Goal: Task Accomplishment & Management: Use online tool/utility

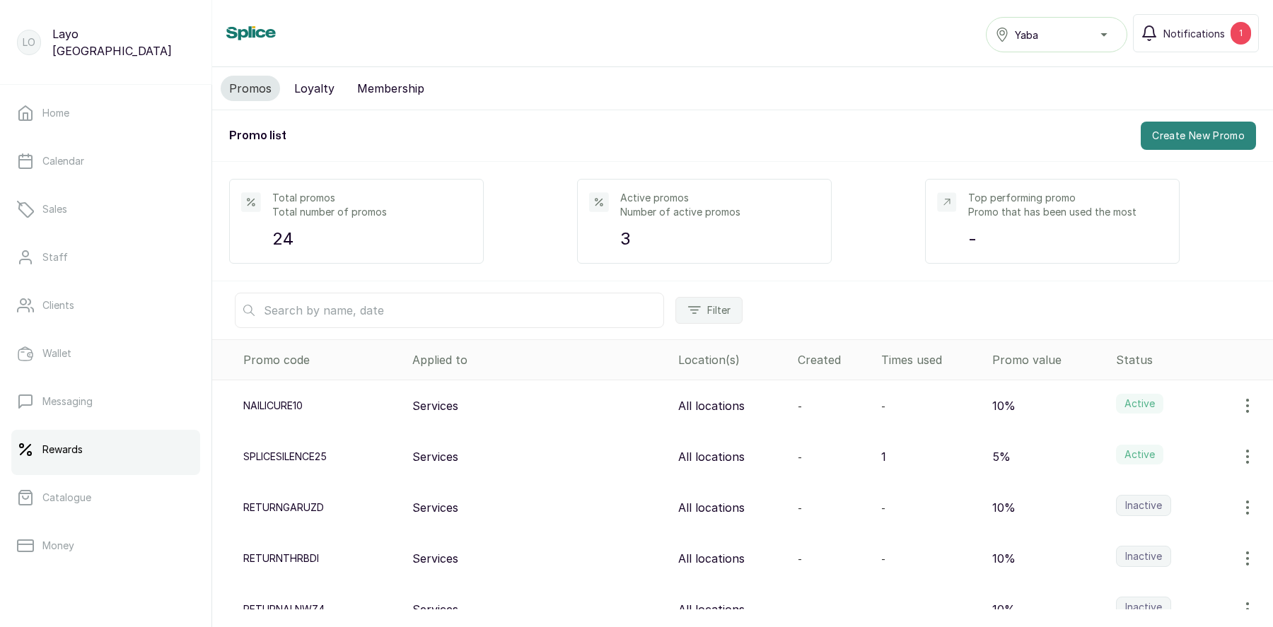
click at [1187, 140] on button "Create New Promo" at bounding box center [1198, 136] width 115 height 28
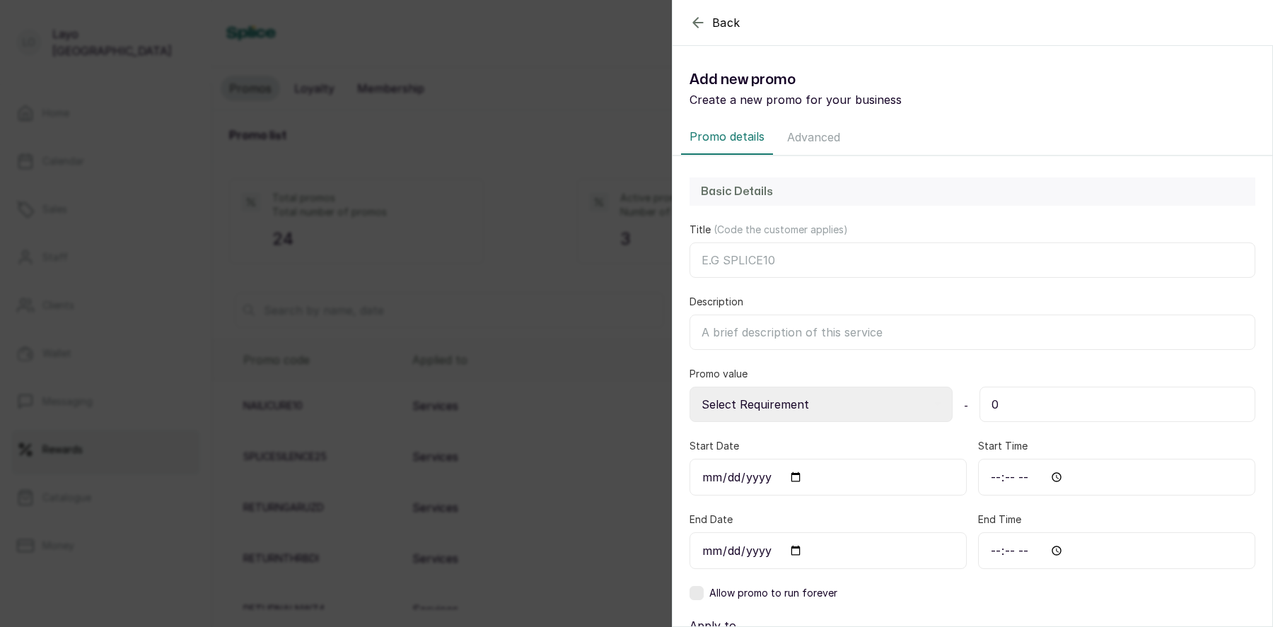
click at [740, 264] on input "Title (Code the customer applies)" at bounding box center [972, 260] width 566 height 35
type input "S"
type input "NICEWITHSPLICE"
click at [742, 332] on input "Description" at bounding box center [972, 332] width 566 height 35
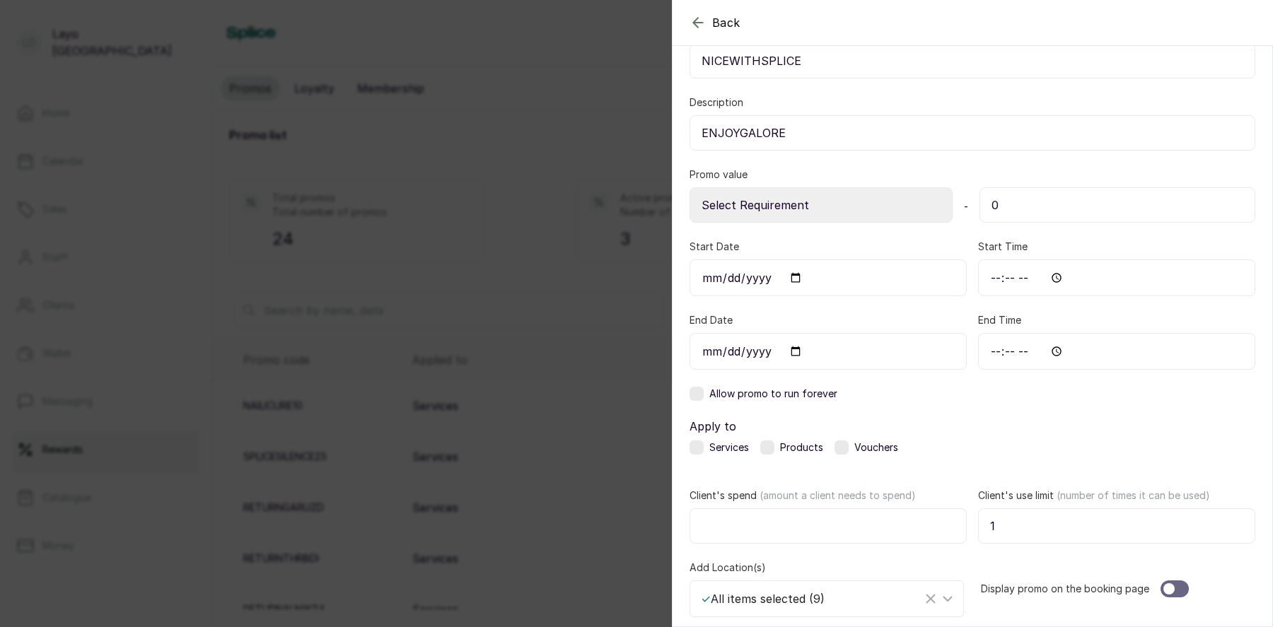
scroll to position [216, 0]
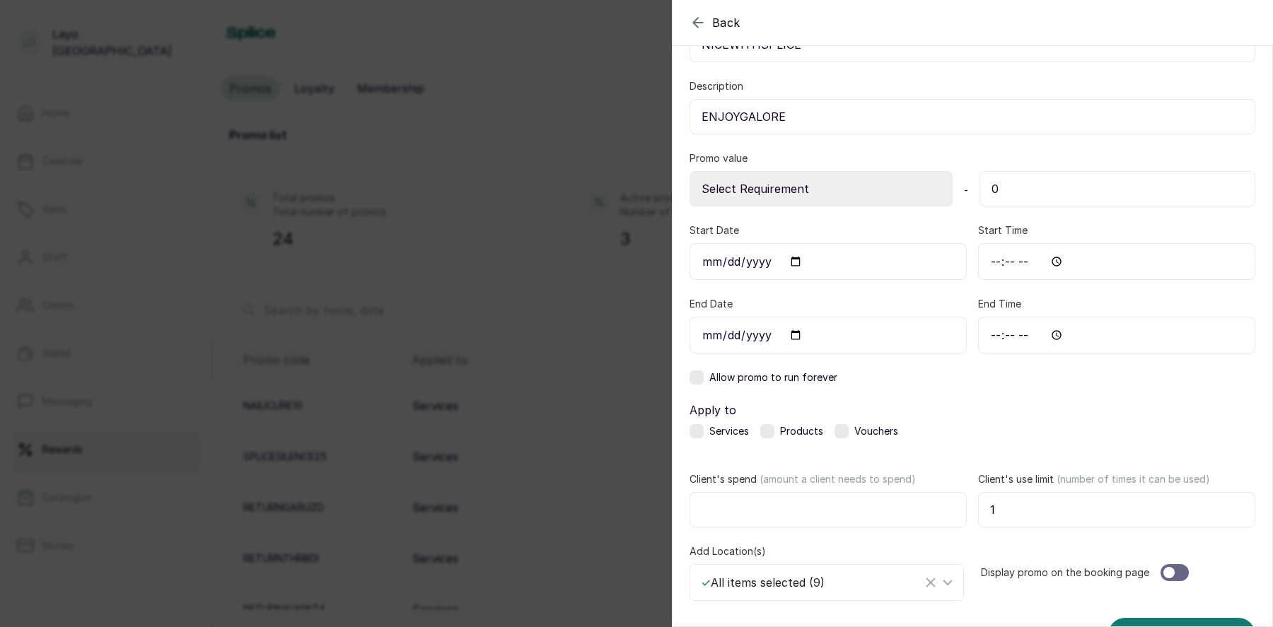
type input "ENJOYGALORE"
click at [874, 185] on select "Select Requirement Percentage Fixed Amount" at bounding box center [820, 188] width 263 height 35
select select "fixed"
click at [689, 171] on select "Select Requirement Percentage Fixed Amount" at bounding box center [820, 188] width 263 height 35
click at [1034, 194] on input "0" at bounding box center [1117, 188] width 276 height 35
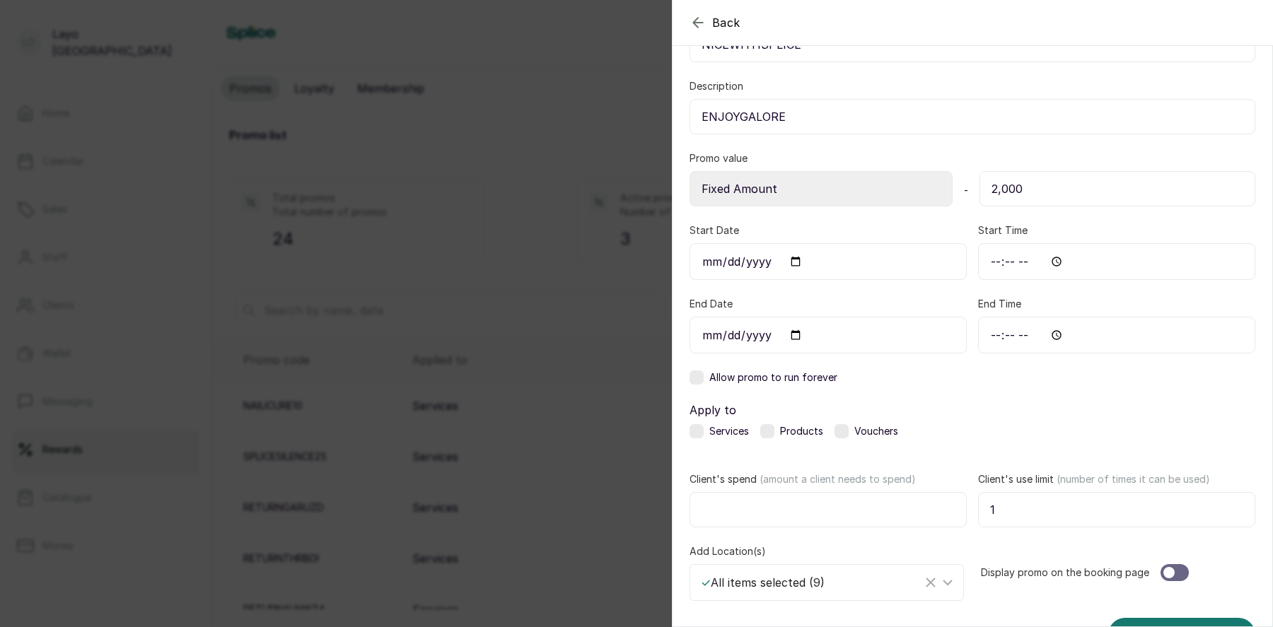
type input "2,000"
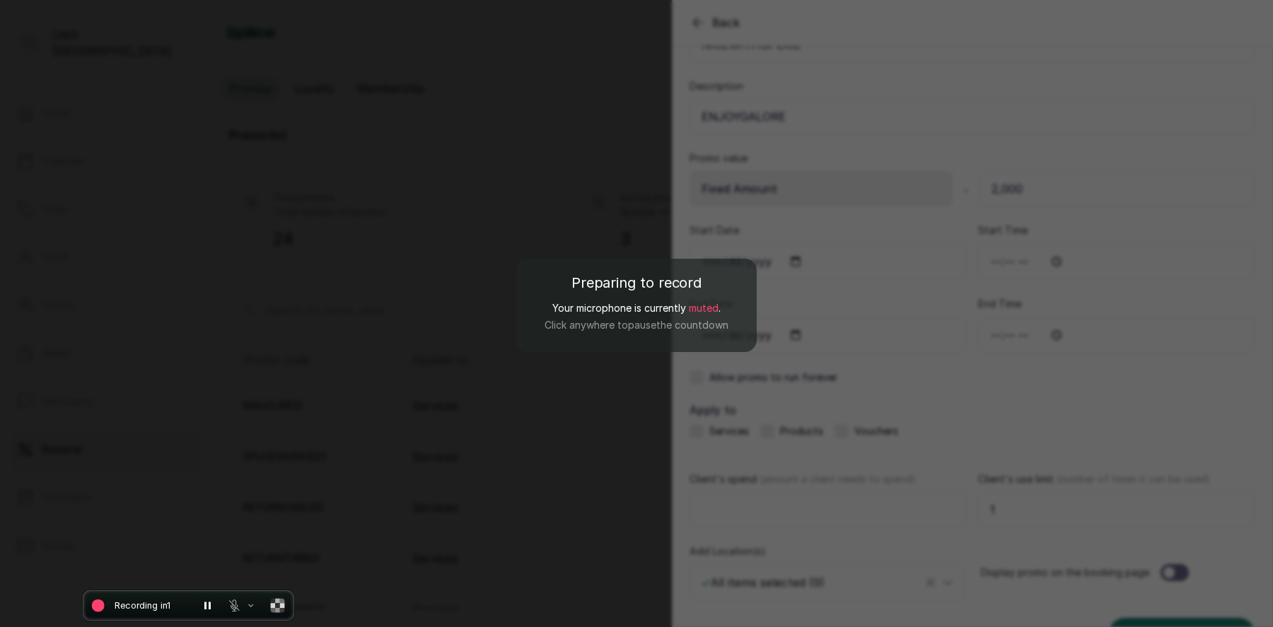
drag, startPoint x: 633, startPoint y: 564, endPoint x: 185, endPoint y: 615, distance: 450.6
click at [0, 0] on div "Preparing to record Your microphone is currently muted . Click anywhere to paus…" at bounding box center [0, 0] width 0 height 0
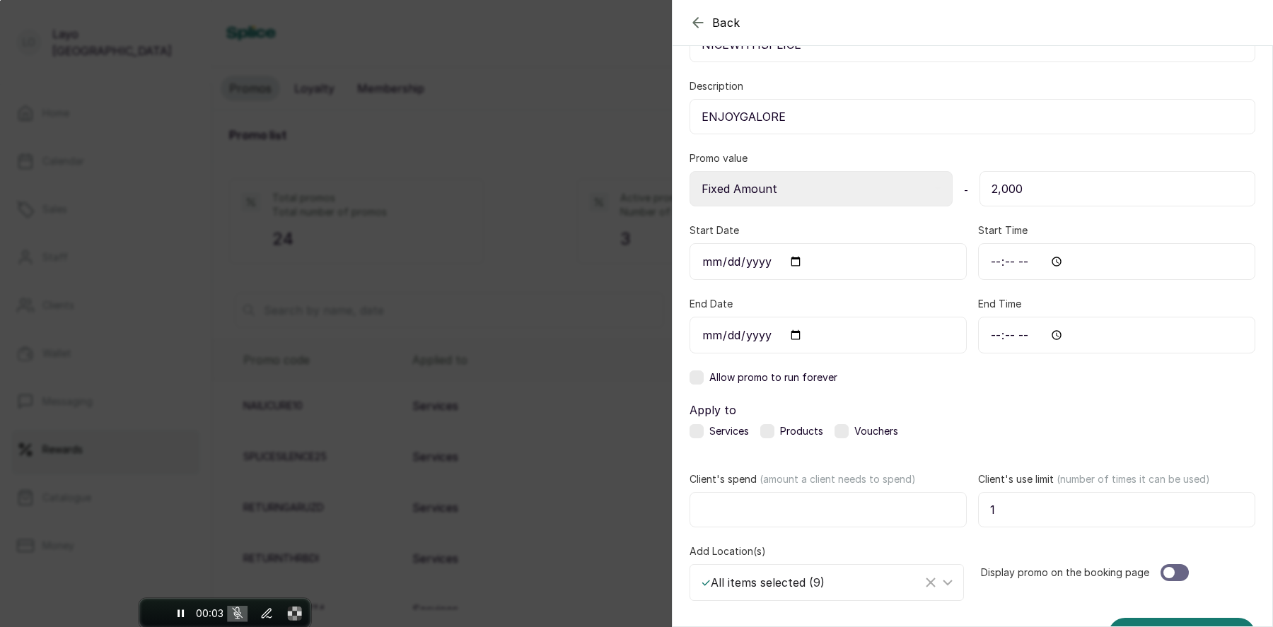
drag, startPoint x: 634, startPoint y: 564, endPoint x: 235, endPoint y: 637, distance: 406.2
click at [235, 627] on html "LO Layo Ogunbanwo Home Calendar Sales Staff Clients Wallet Messaging Rewards Ca…" at bounding box center [636, 366] width 1273 height 733
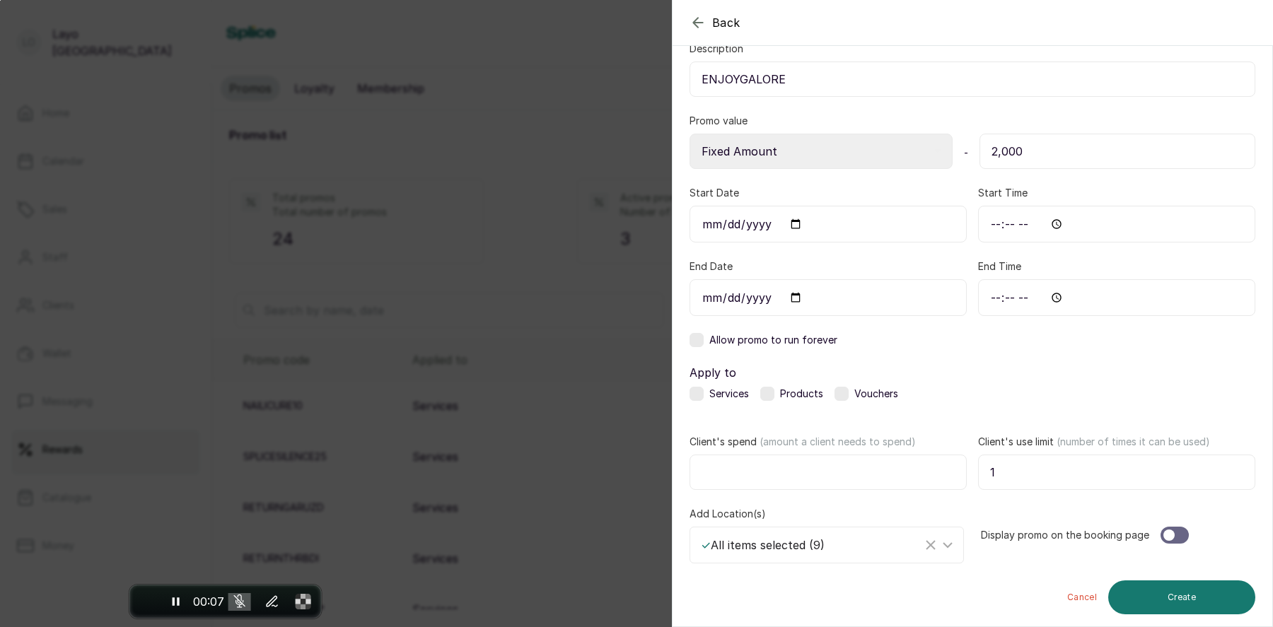
scroll to position [260, 0]
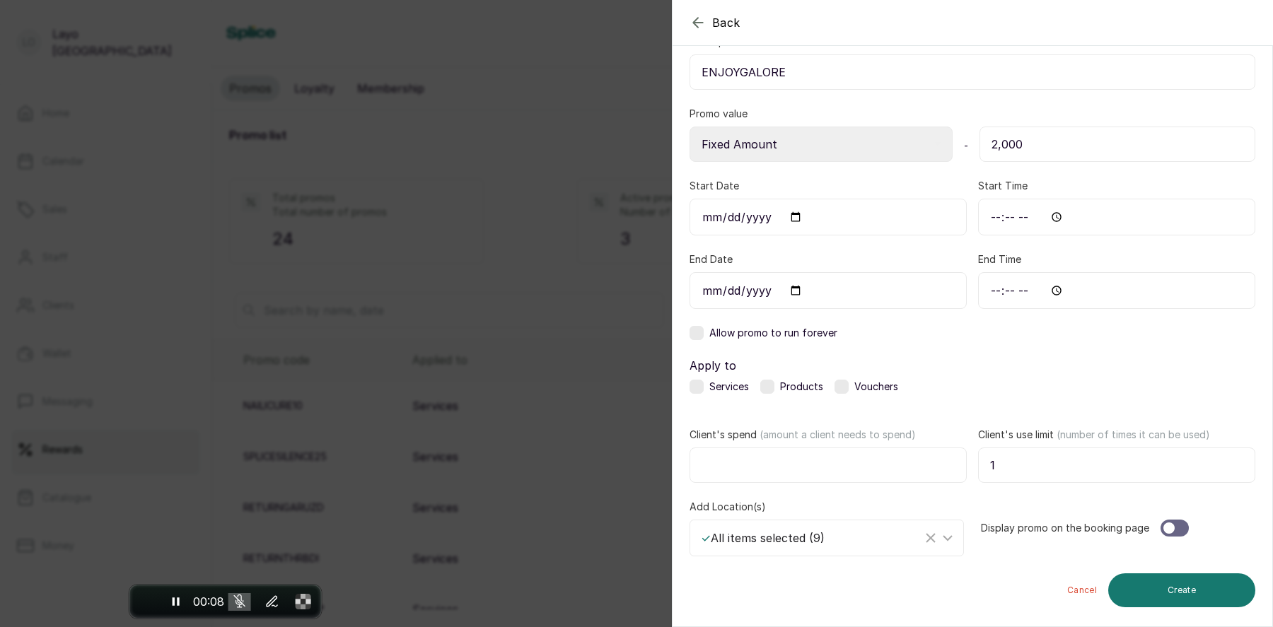
click at [796, 214] on input "Start Date" at bounding box center [827, 217] width 277 height 37
type input "2025-09-22"
click at [1055, 216] on input "Start Time" at bounding box center [1116, 217] width 277 height 37
type input "18:30"
click at [1134, 231] on input "18:30" at bounding box center [1116, 217] width 277 height 37
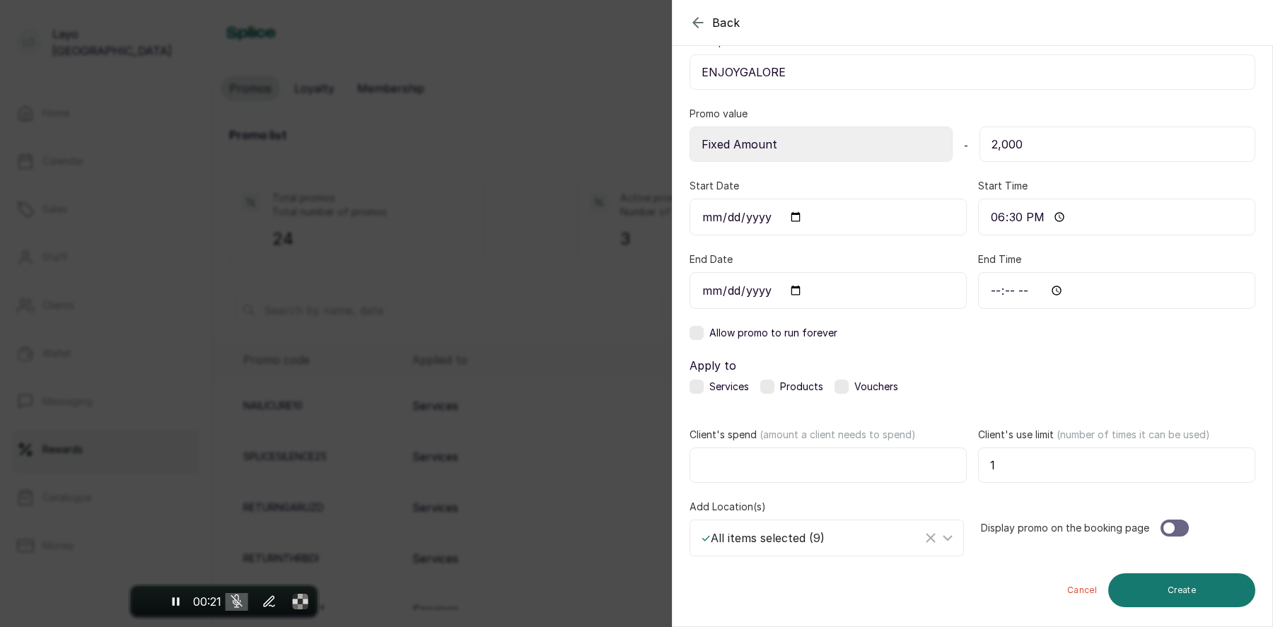
click at [795, 289] on input "End Date" at bounding box center [827, 290] width 277 height 37
type input "2025-10-02"
click at [175, 602] on icon "Pause recording" at bounding box center [176, 602] width 14 height 14
click at [153, 605] on button "End recording" at bounding box center [146, 601] width 25 height 25
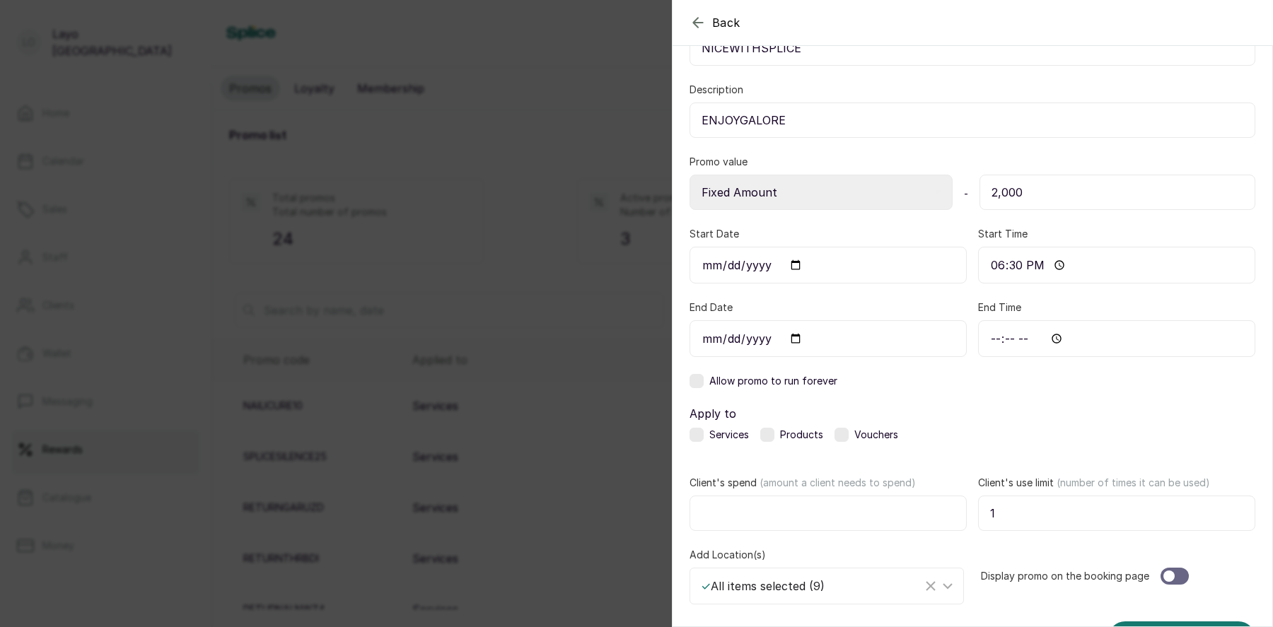
scroll to position [228, 0]
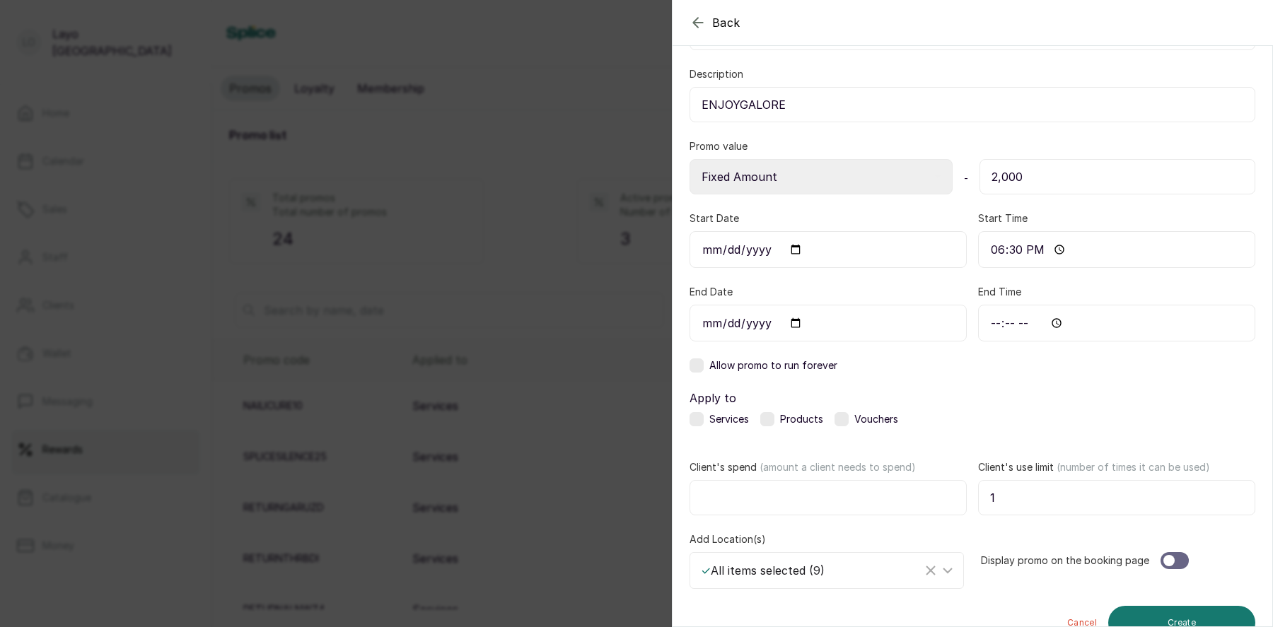
click at [796, 320] on input "2025-10-02" at bounding box center [827, 323] width 277 height 37
click at [844, 277] on div "Basic Details Title (Code the customer applies) NICEWITHSPLICE Description ENJO…" at bounding box center [972, 295] width 600 height 733
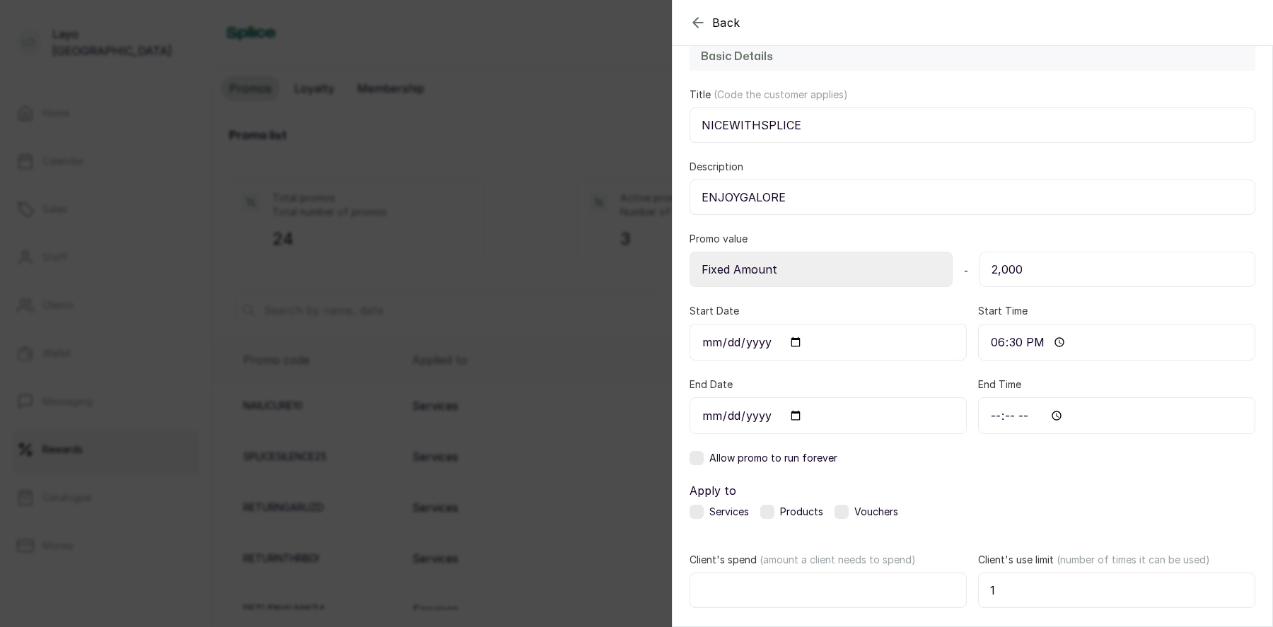
scroll to position [0, 0]
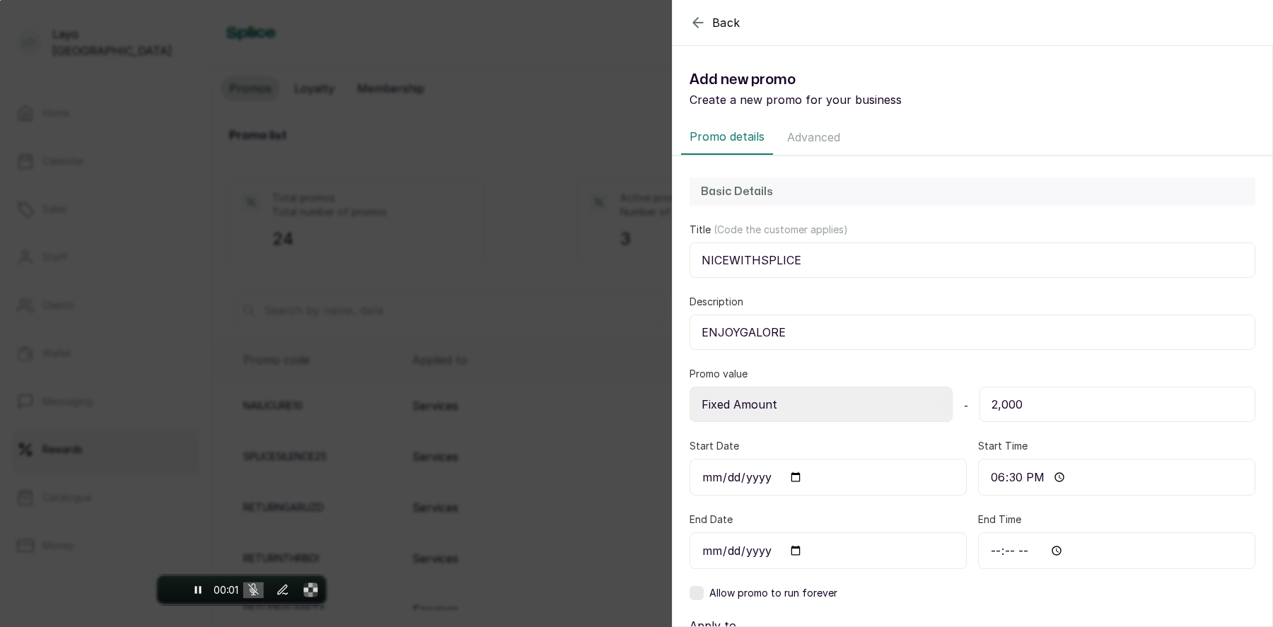
drag, startPoint x: 613, startPoint y: 563, endPoint x: 238, endPoint y: 578, distance: 375.8
click at [221, 589] on body "LO Layo Ogunbanwo Home Calendar Sales Staff Clients Wallet Messaging Rewards Ca…" at bounding box center [636, 366] width 1273 height 733
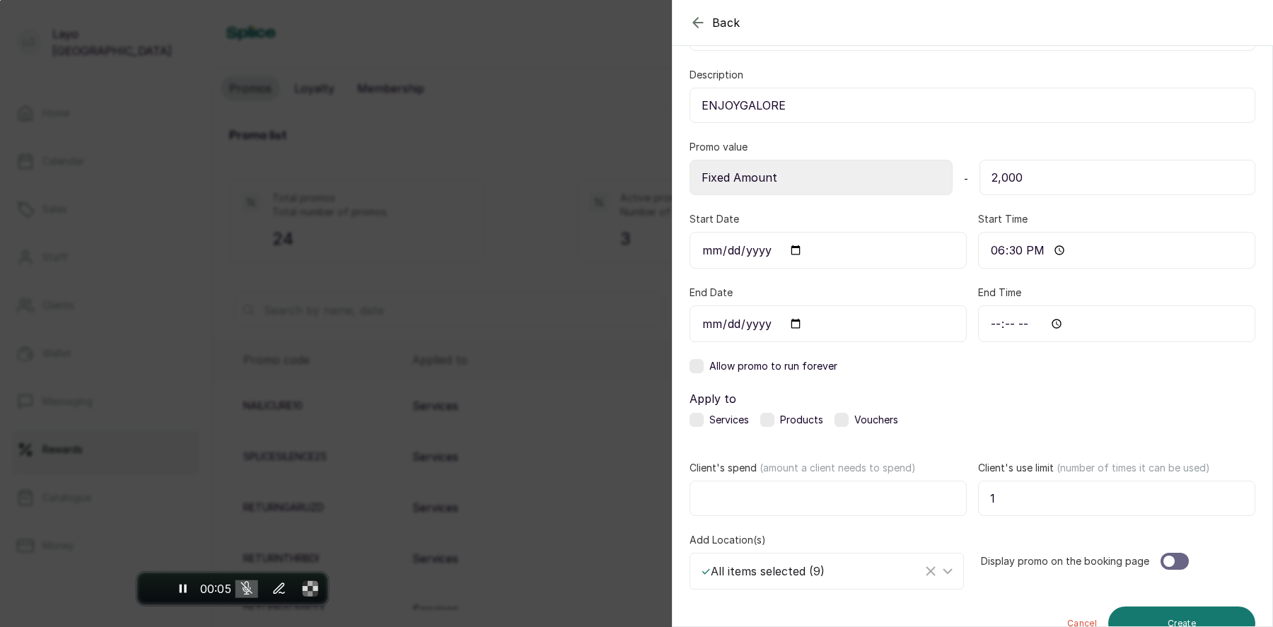
scroll to position [228, 0]
click at [1060, 318] on input "End Time" at bounding box center [1116, 322] width 277 height 37
type input "19:30"
click at [1150, 358] on div "Allow promo to run forever" at bounding box center [972, 365] width 566 height 14
click at [692, 366] on label at bounding box center [696, 365] width 14 height 14
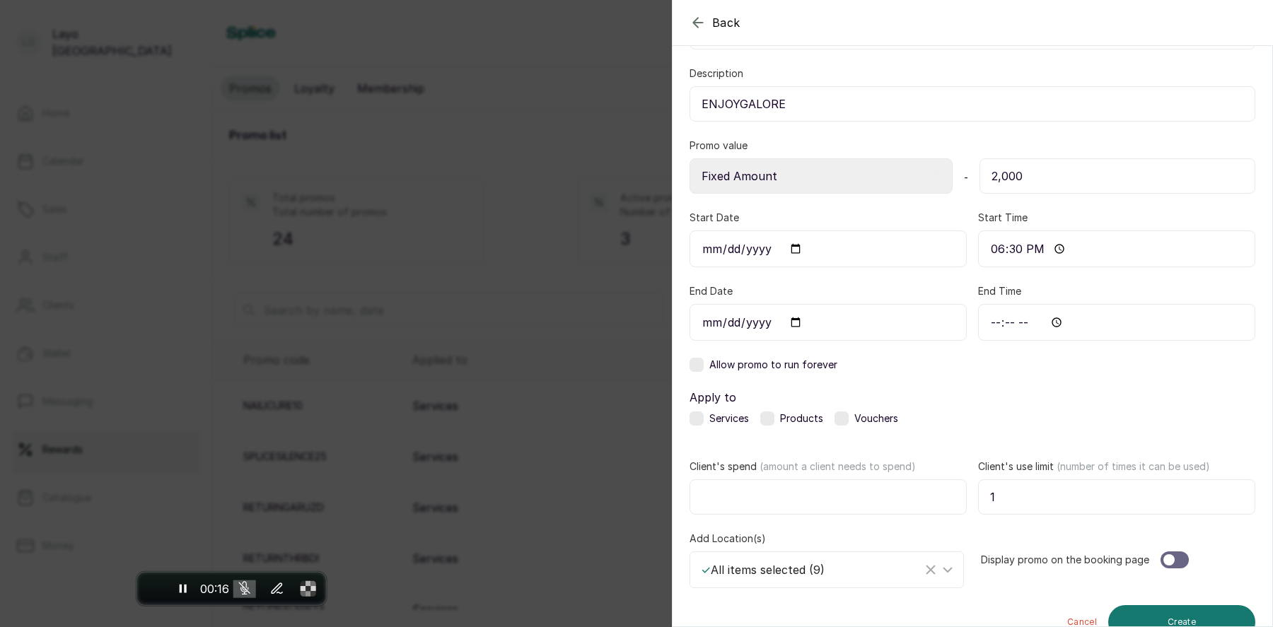
click at [1054, 320] on input "End Time" at bounding box center [1116, 322] width 277 height 37
click at [791, 315] on input "End Date" at bounding box center [827, 322] width 277 height 37
type input "2025-10-02"
click at [1059, 322] on input "End Time" at bounding box center [1116, 322] width 277 height 37
type input "18:30"
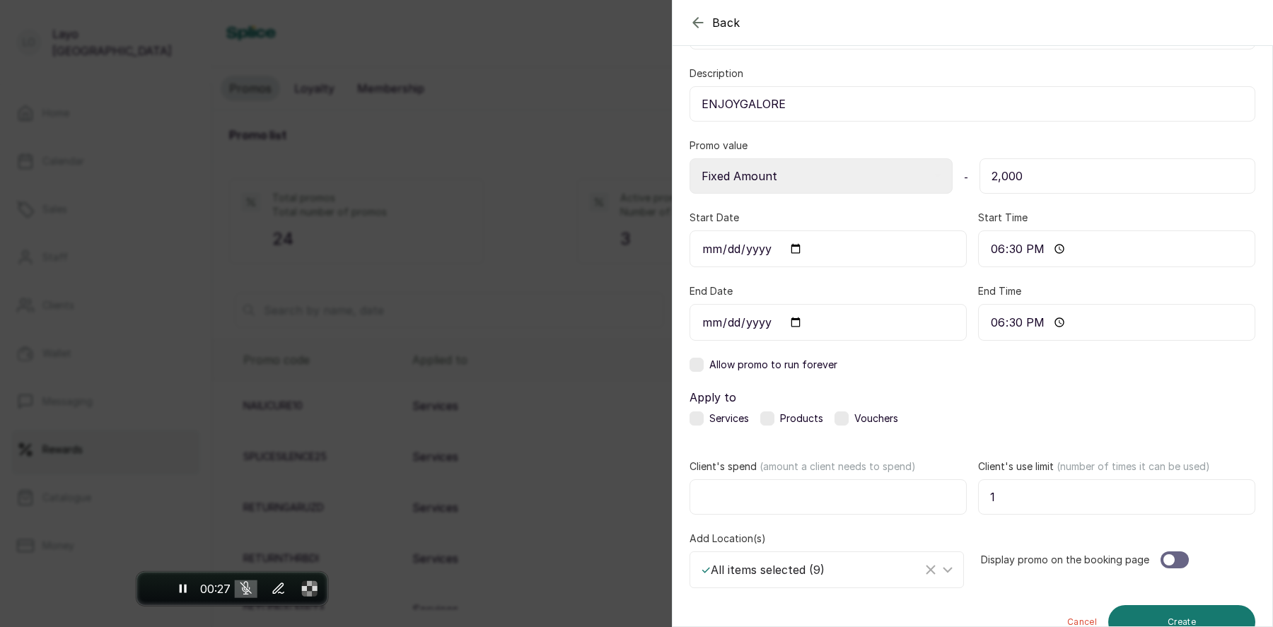
click at [1094, 320] on input "18:30" at bounding box center [1116, 322] width 277 height 37
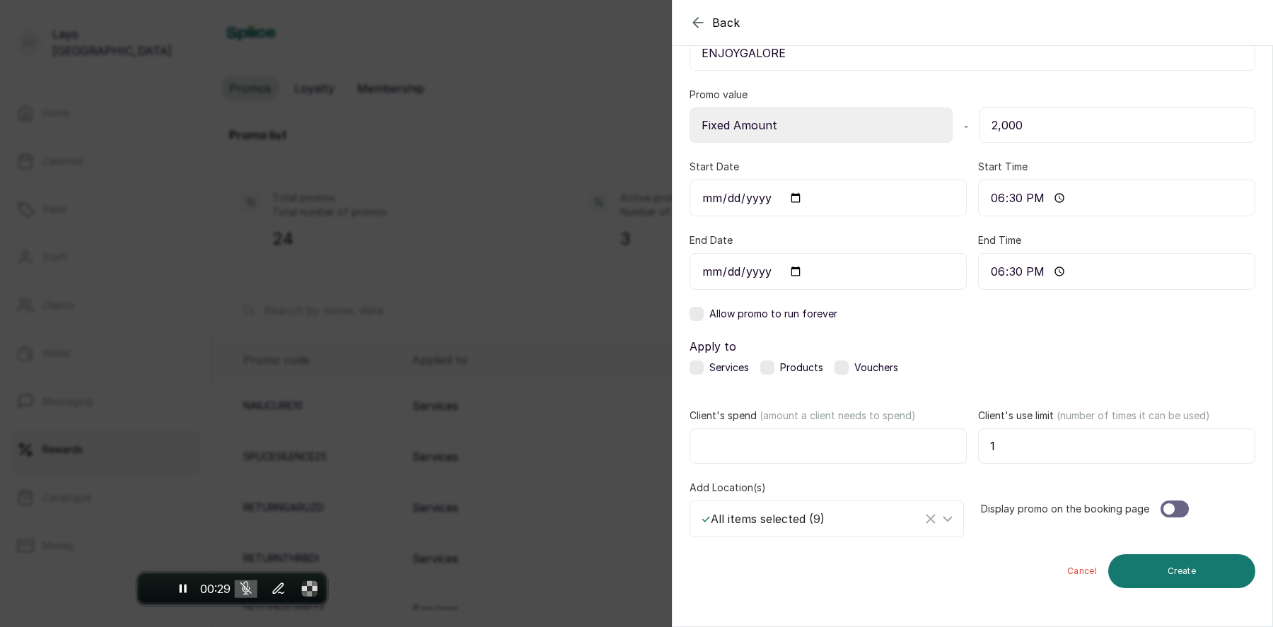
scroll to position [313, 0]
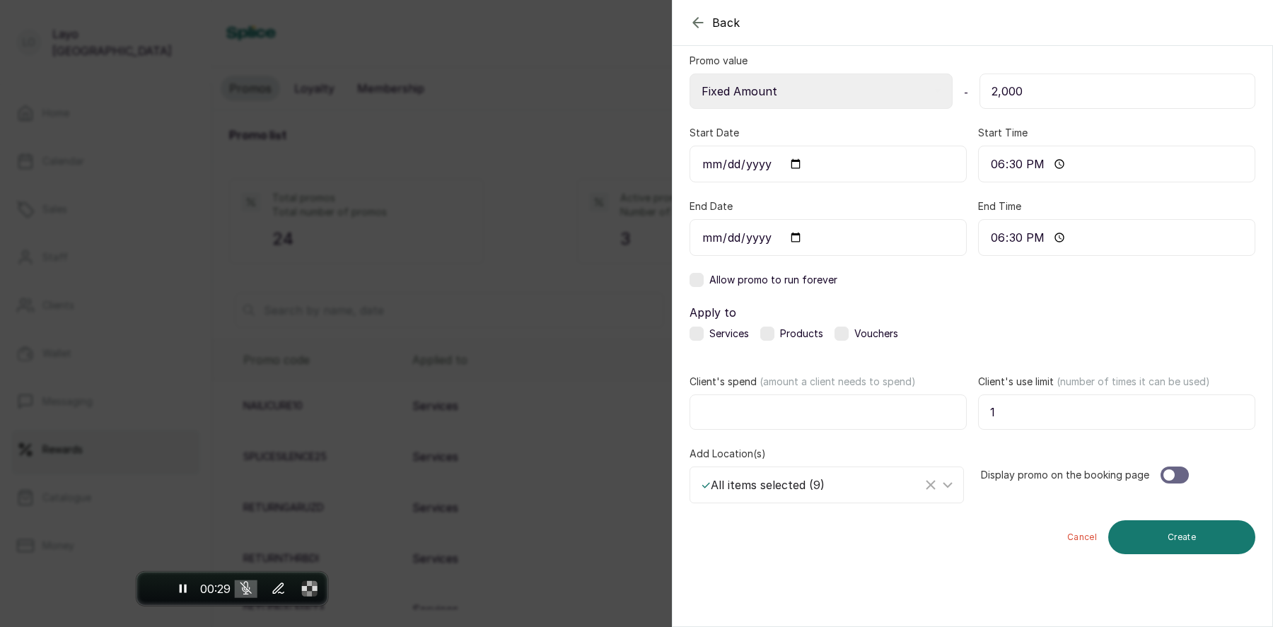
click at [694, 330] on label at bounding box center [696, 334] width 14 height 14
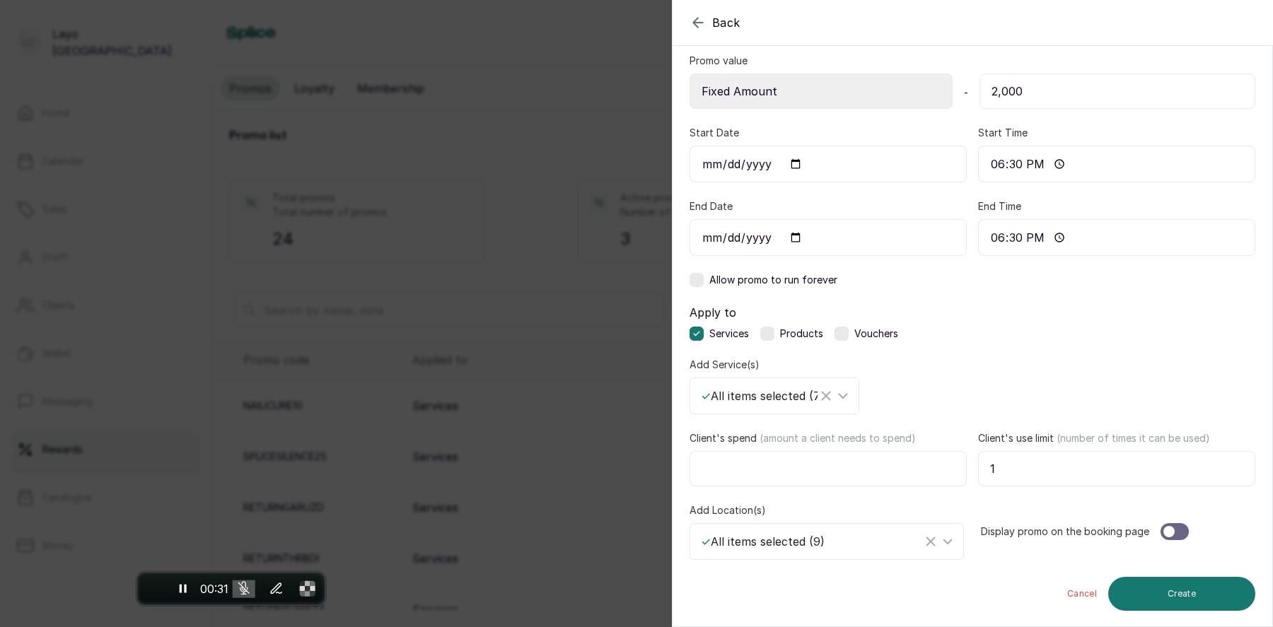
scroll to position [369, 0]
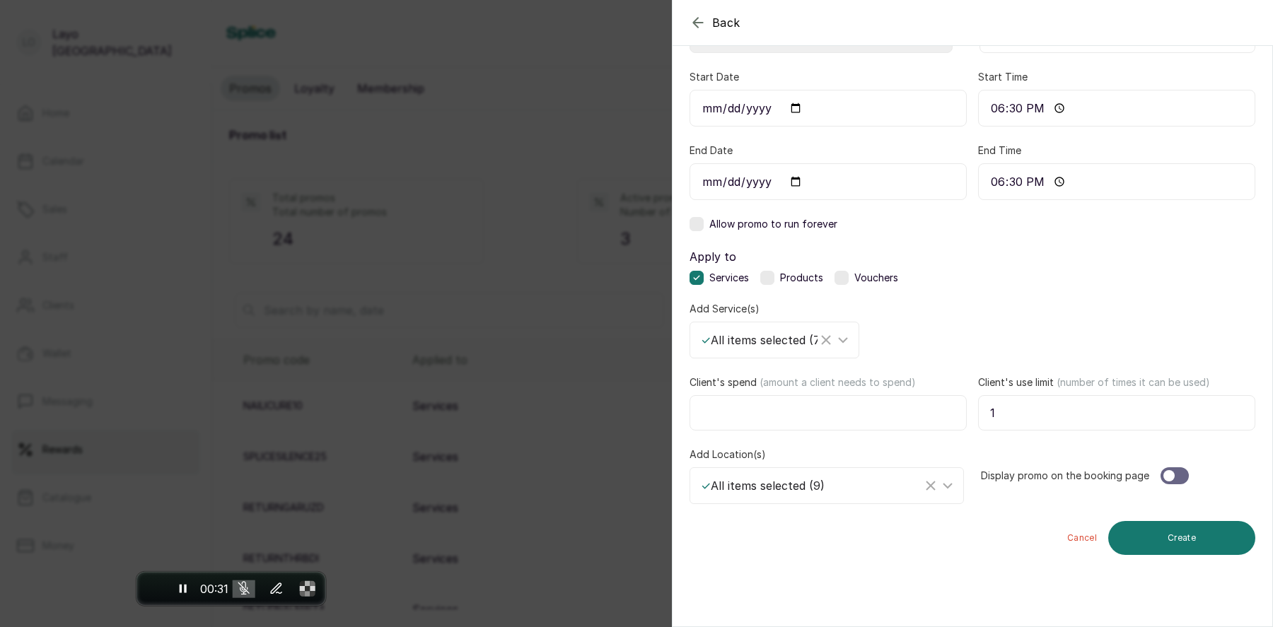
click at [829, 402] on input "Client's spend (amount a client needs to spend)" at bounding box center [827, 412] width 277 height 35
type input "1"
type input "2000"
click at [1078, 412] on input "1" at bounding box center [1116, 412] width 277 height 35
type input "10"
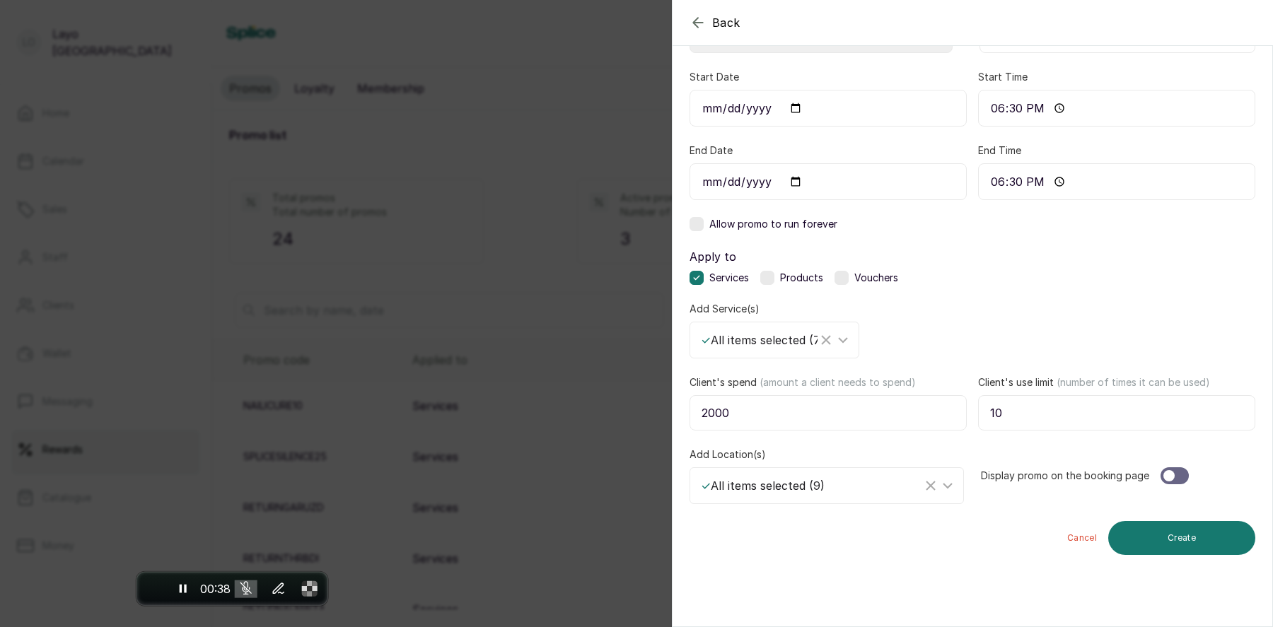
click at [1187, 476] on div "Display promo on the booking page" at bounding box center [1118, 476] width 274 height 57
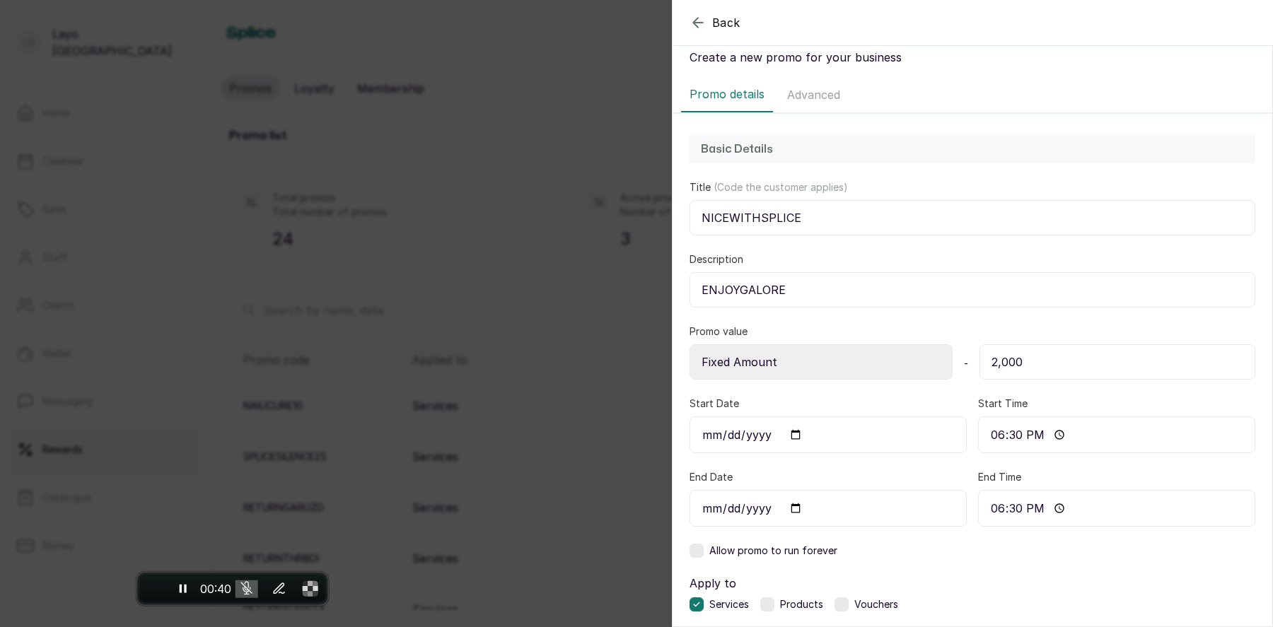
scroll to position [0, 0]
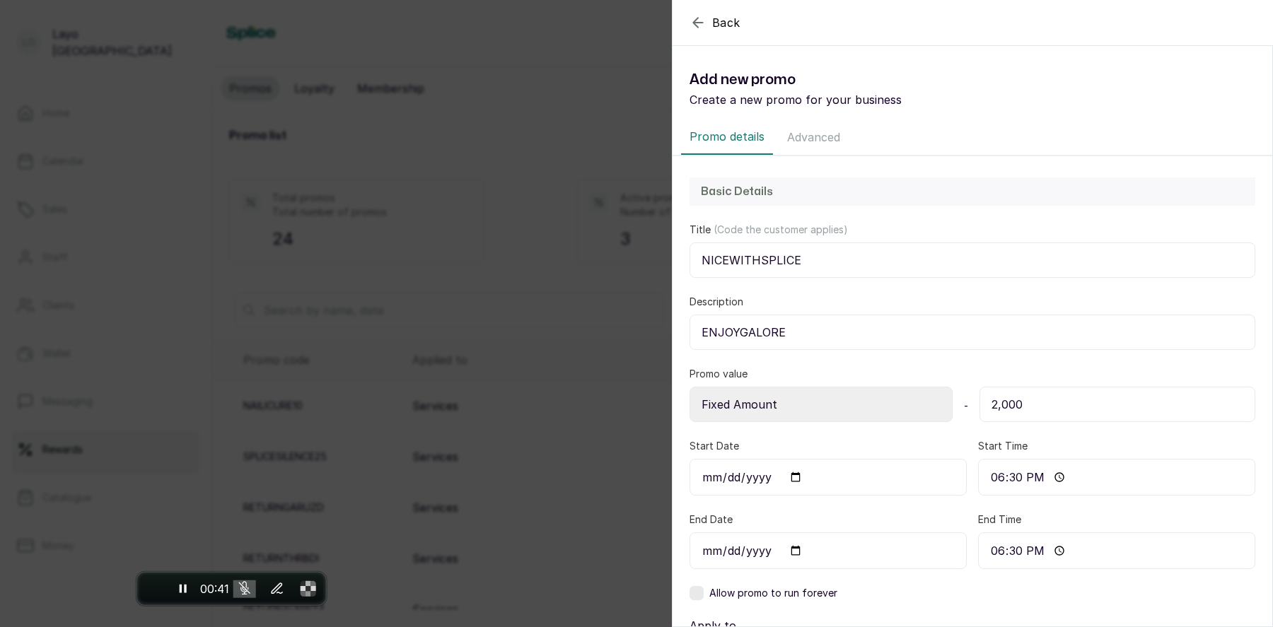
click at [822, 122] on button "Advanced" at bounding box center [814, 137] width 70 height 35
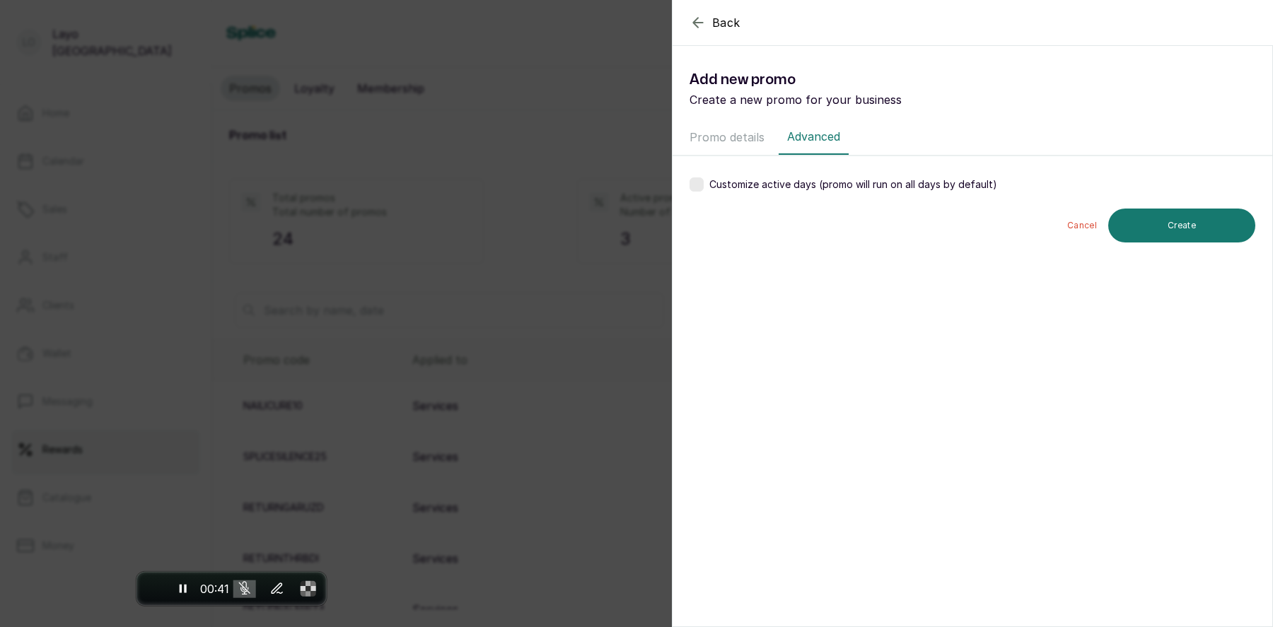
click at [822, 134] on button "Advanced" at bounding box center [814, 137] width 70 height 35
click at [704, 182] on div "Customize active days (promo will run on all days by default)" at bounding box center [843, 184] width 308 height 14
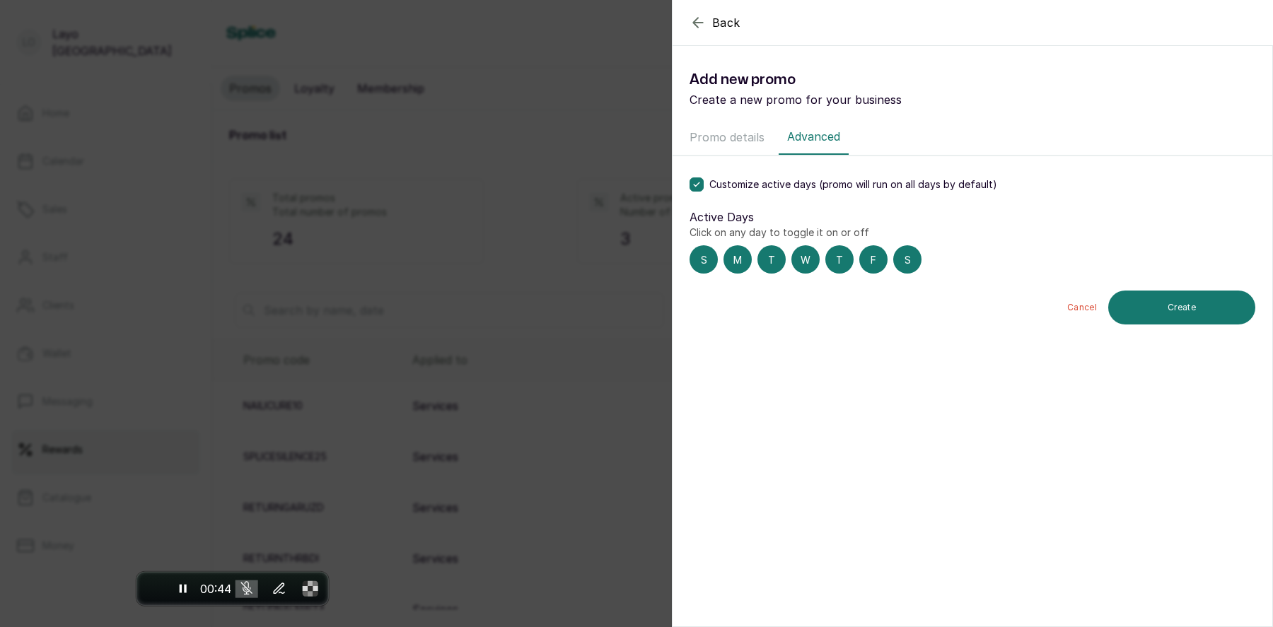
click at [704, 264] on div "S" at bounding box center [703, 259] width 28 height 28
click at [904, 257] on div "S" at bounding box center [907, 259] width 28 height 28
click at [875, 260] on div "F" at bounding box center [873, 259] width 28 height 28
click at [721, 143] on button "Promo details" at bounding box center [727, 137] width 92 height 35
select select "fixed"
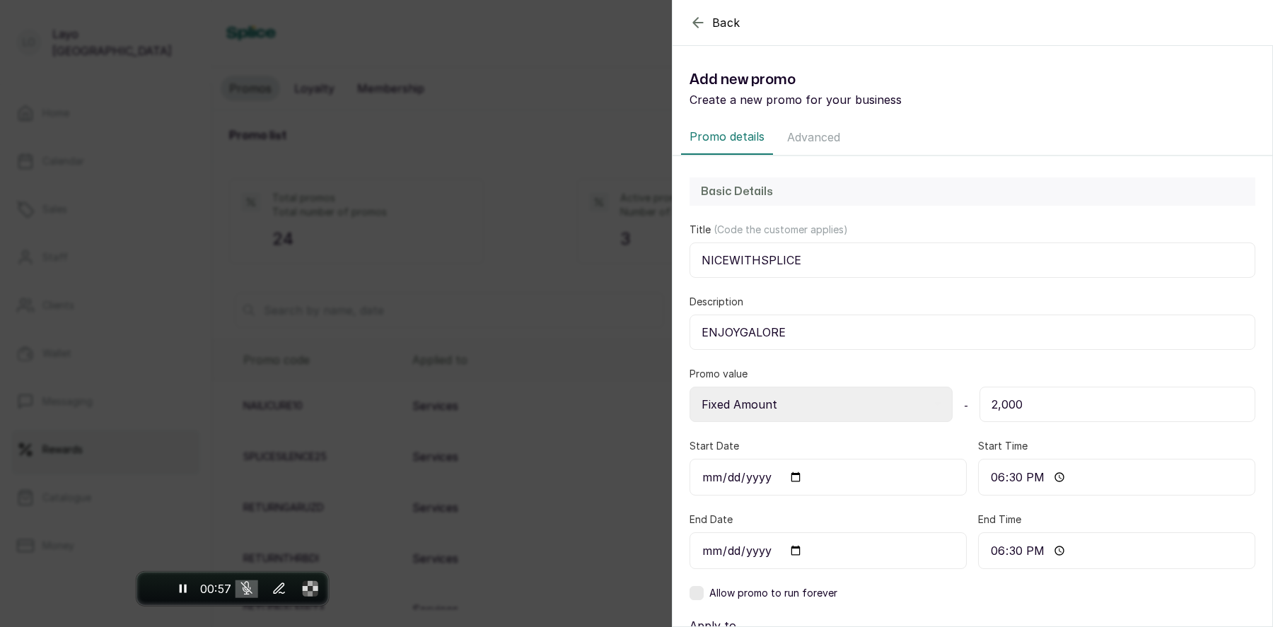
click at [829, 140] on button "Advanced" at bounding box center [814, 137] width 70 height 35
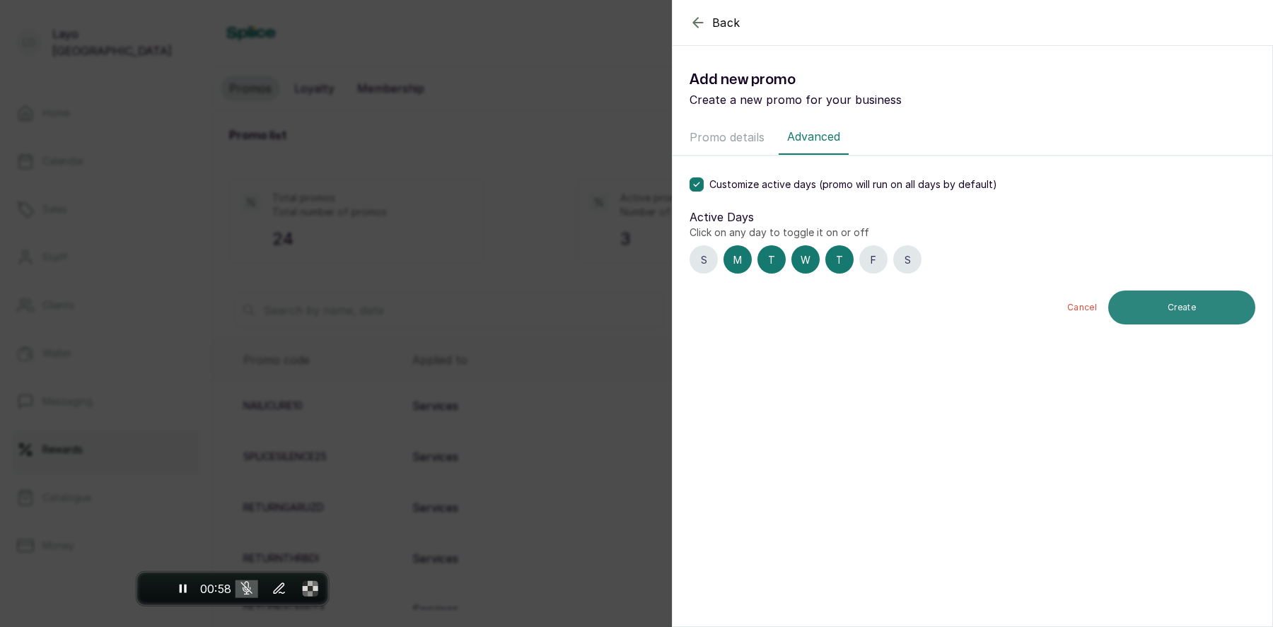
click at [1168, 308] on button "Create" at bounding box center [1181, 308] width 147 height 34
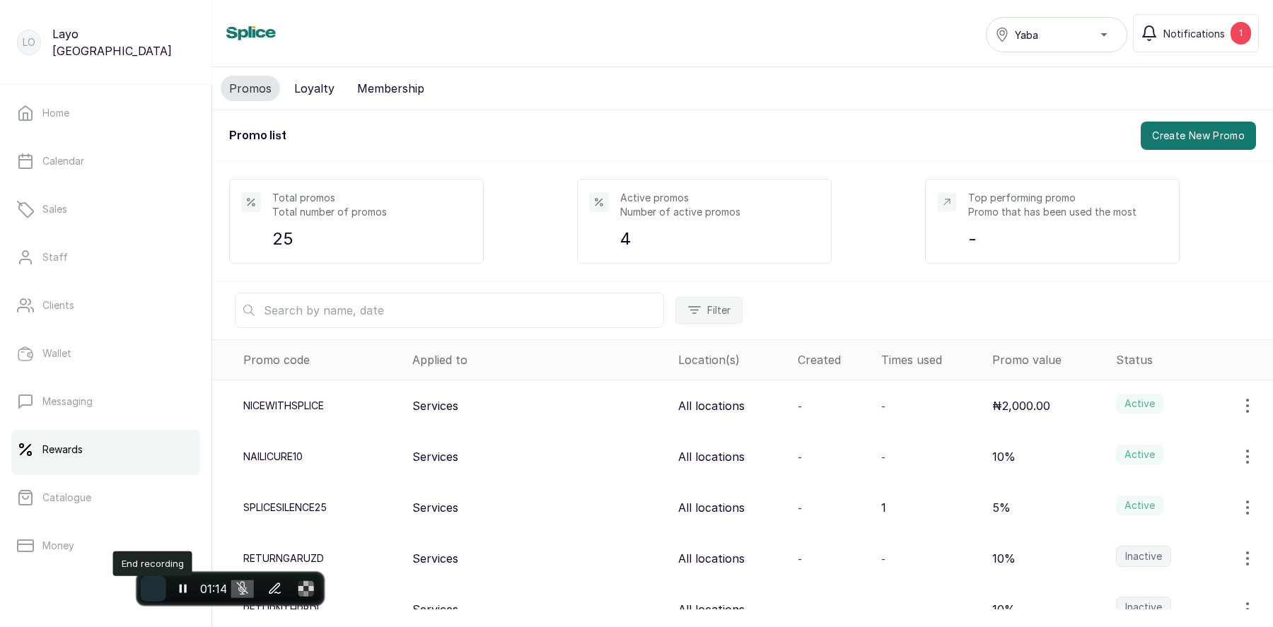
click at [153, 589] on span "End recording" at bounding box center [153, 589] width 0 height 0
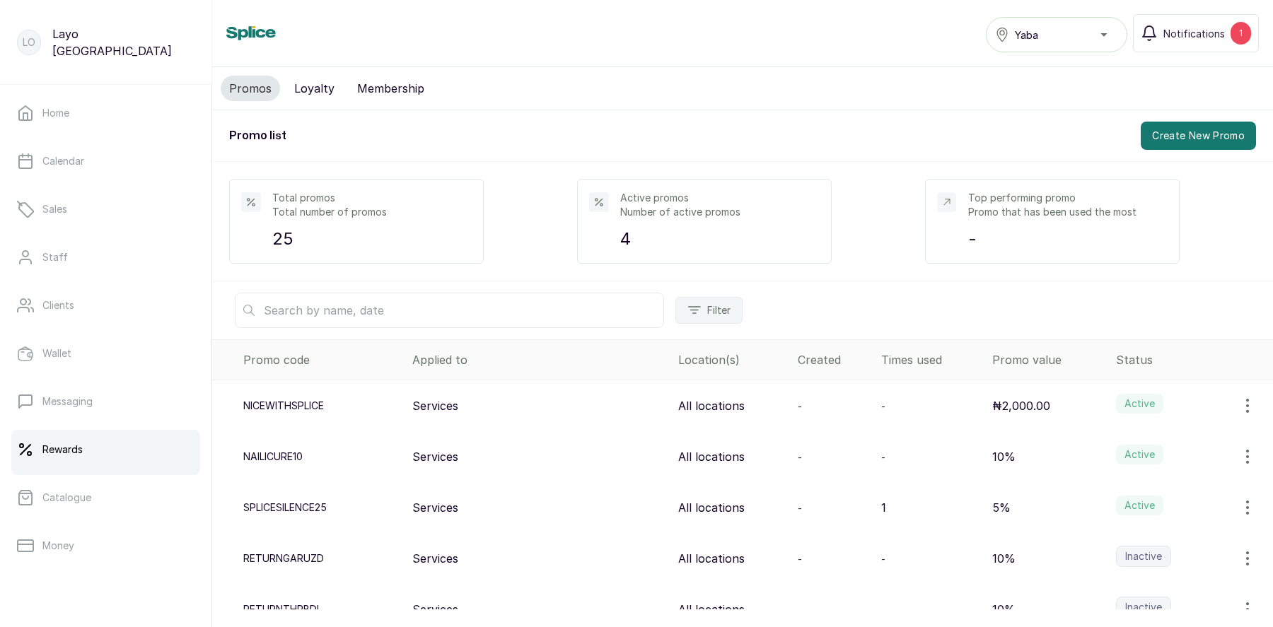
click at [1245, 404] on icon "button" at bounding box center [1247, 405] width 17 height 17
click at [1155, 523] on span "View" at bounding box center [1155, 530] width 25 height 17
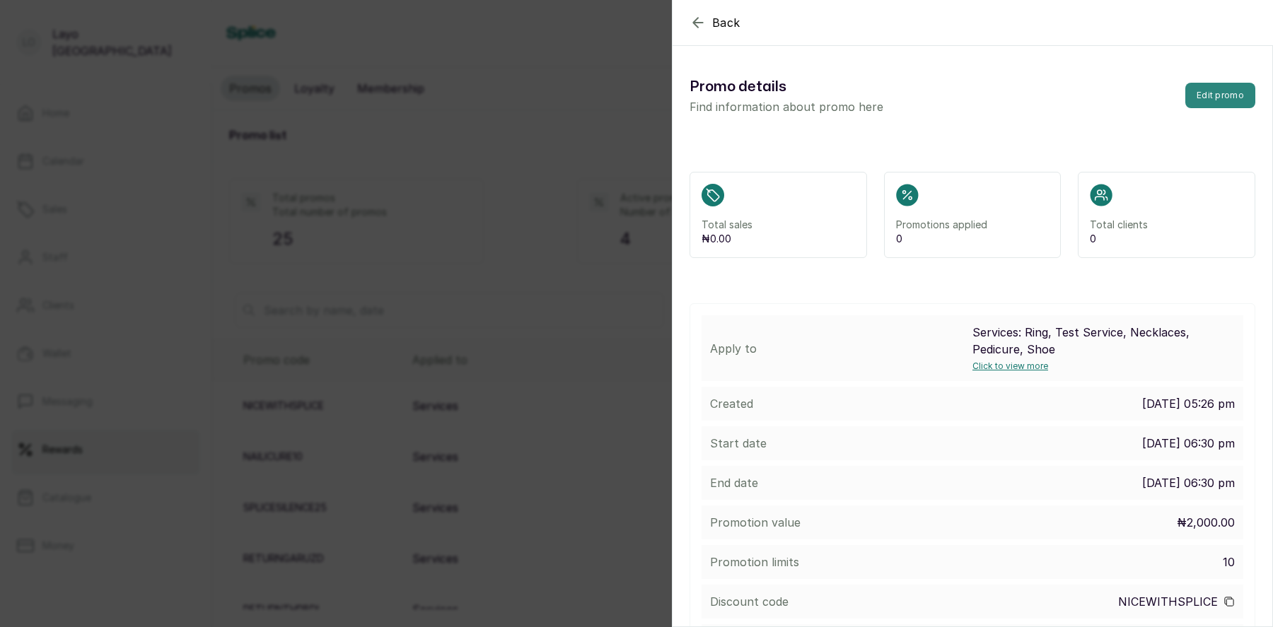
click at [1222, 92] on button "Edit promo" at bounding box center [1220, 95] width 70 height 25
select select "fixed"
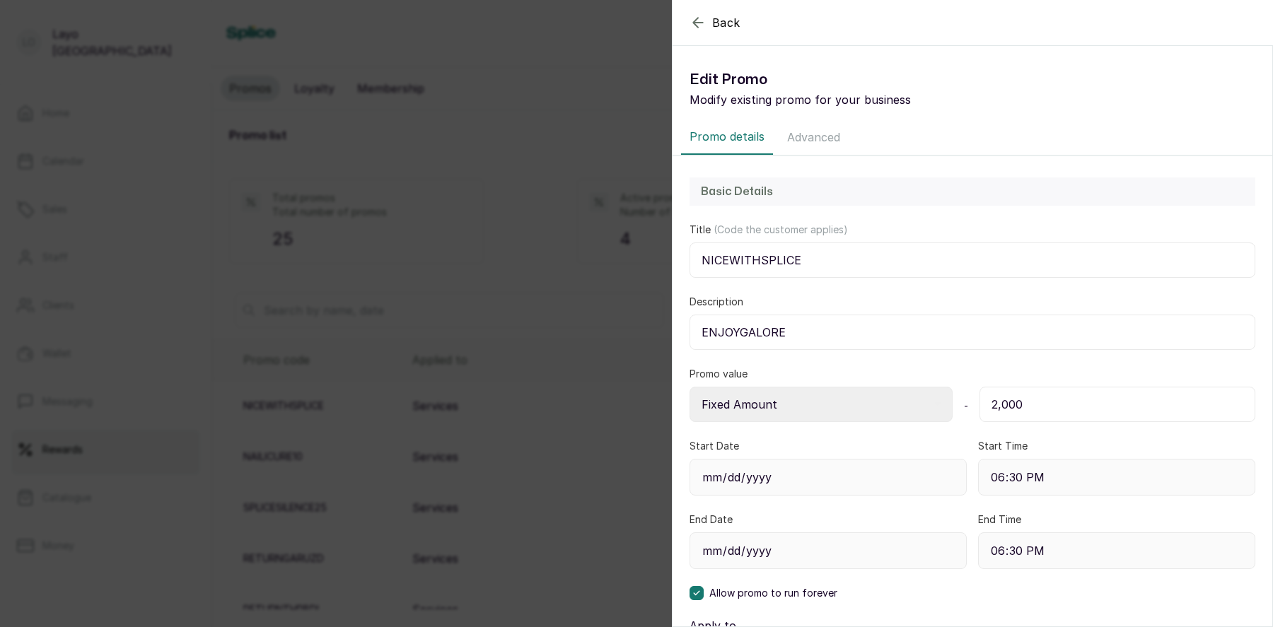
click at [699, 25] on icon "button" at bounding box center [697, 22] width 17 height 17
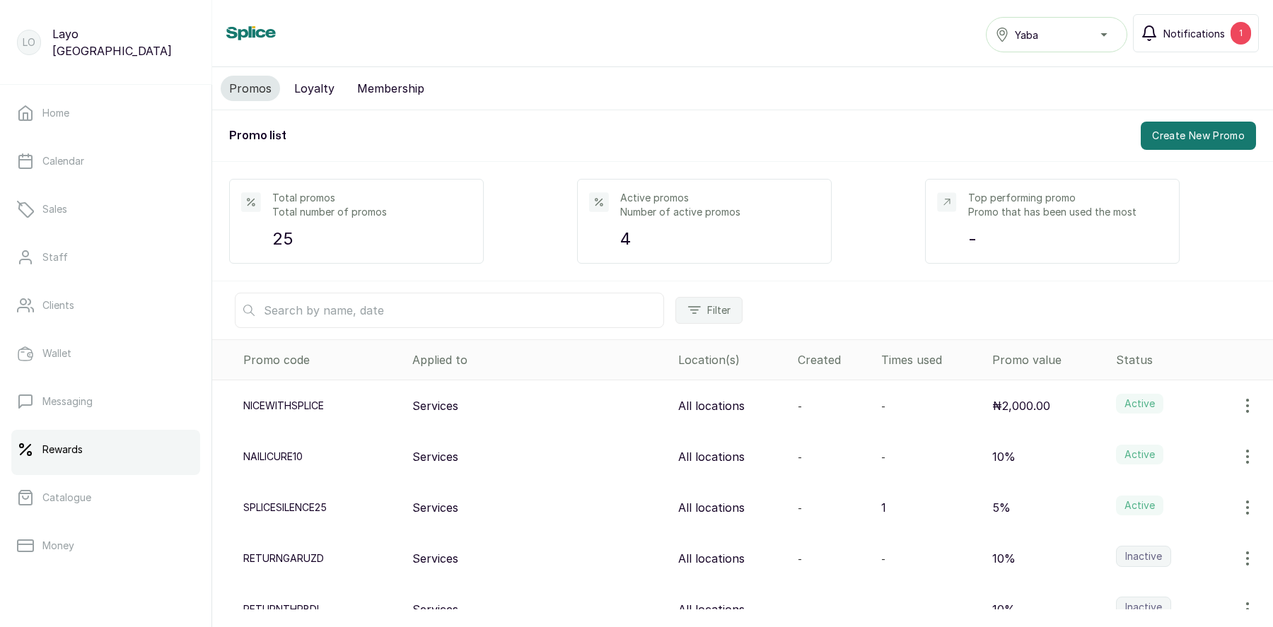
click at [1190, 30] on span "Notifications" at bounding box center [1194, 33] width 62 height 15
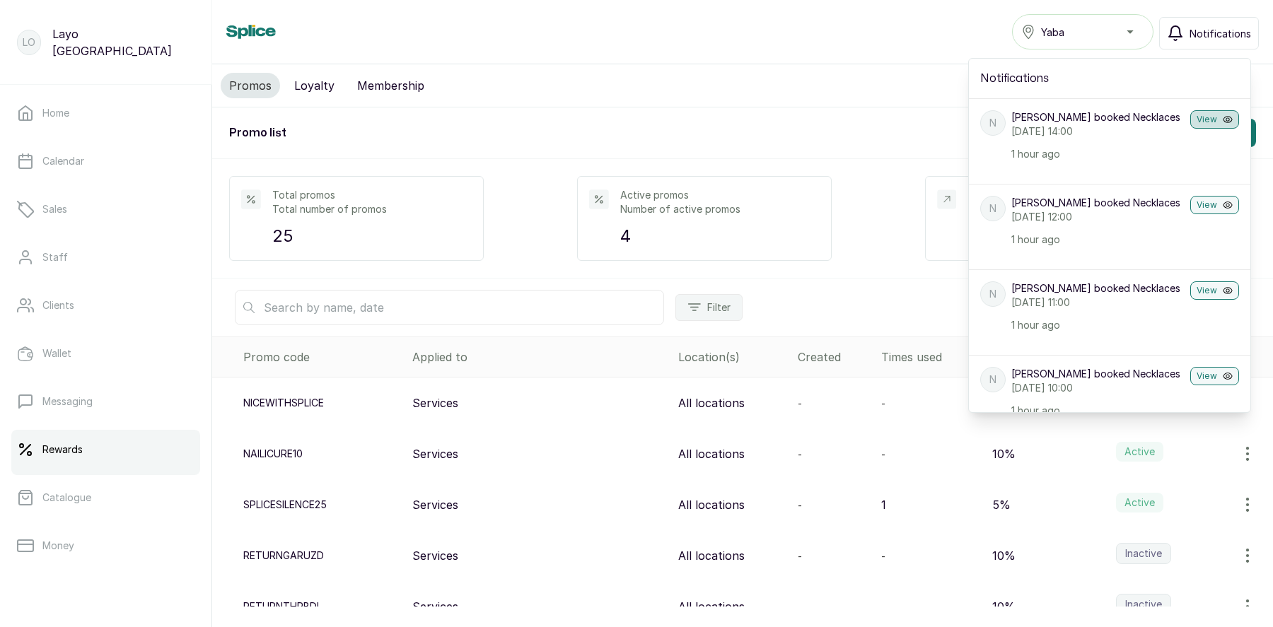
click at [1211, 120] on button "View" at bounding box center [1214, 119] width 49 height 18
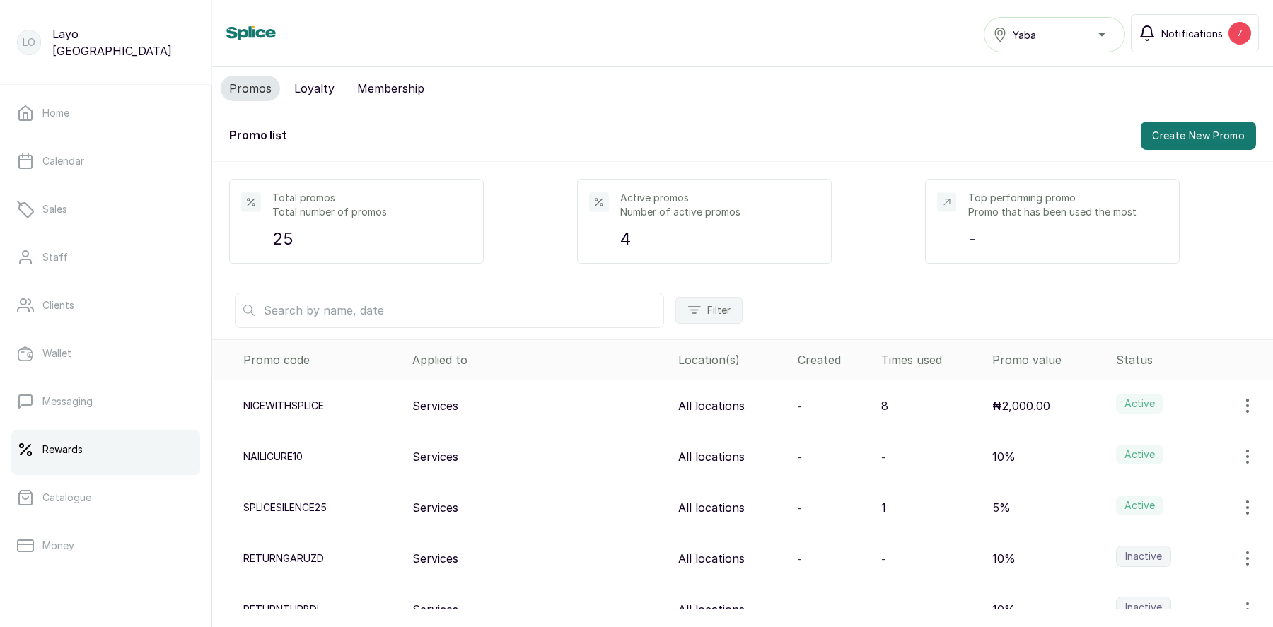
click at [1188, 33] on span "Notifications" at bounding box center [1192, 33] width 62 height 15
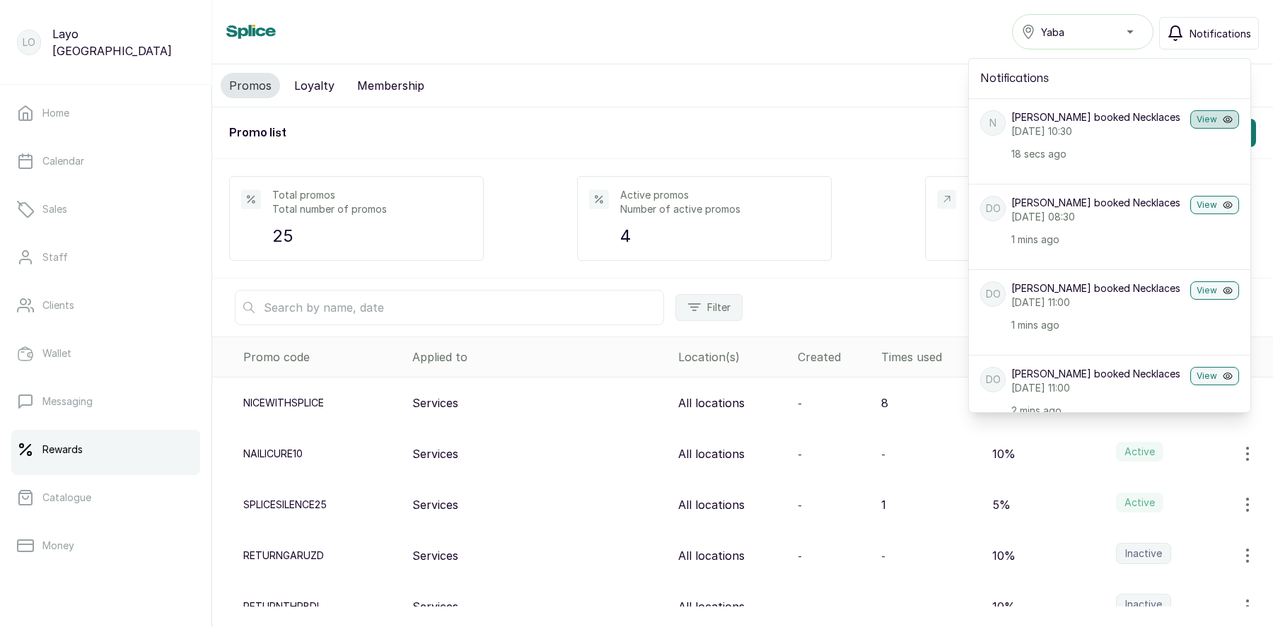
click at [1212, 115] on button "View" at bounding box center [1214, 119] width 49 height 18
